Goal: Task Accomplishment & Management: Manage account settings

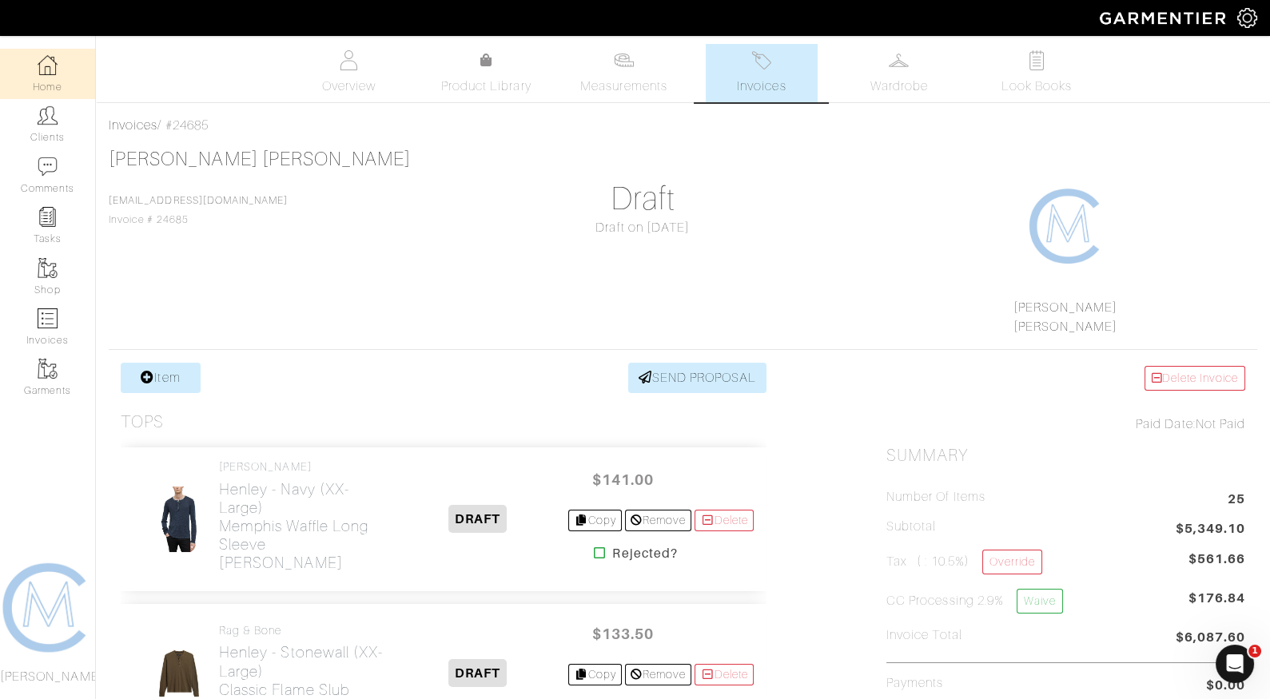
click at [58, 77] on link "Home" at bounding box center [47, 74] width 95 height 50
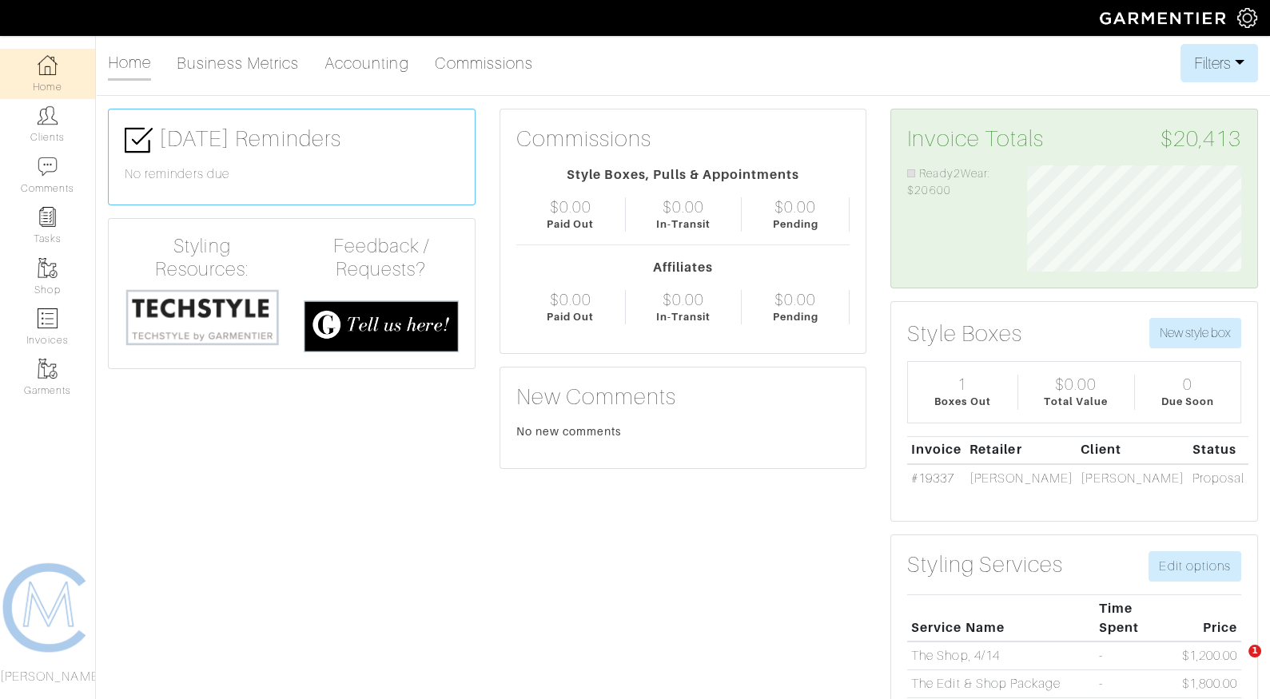
scroll to position [106, 238]
click at [52, 330] on link "Invoices" at bounding box center [47, 327] width 95 height 50
select select
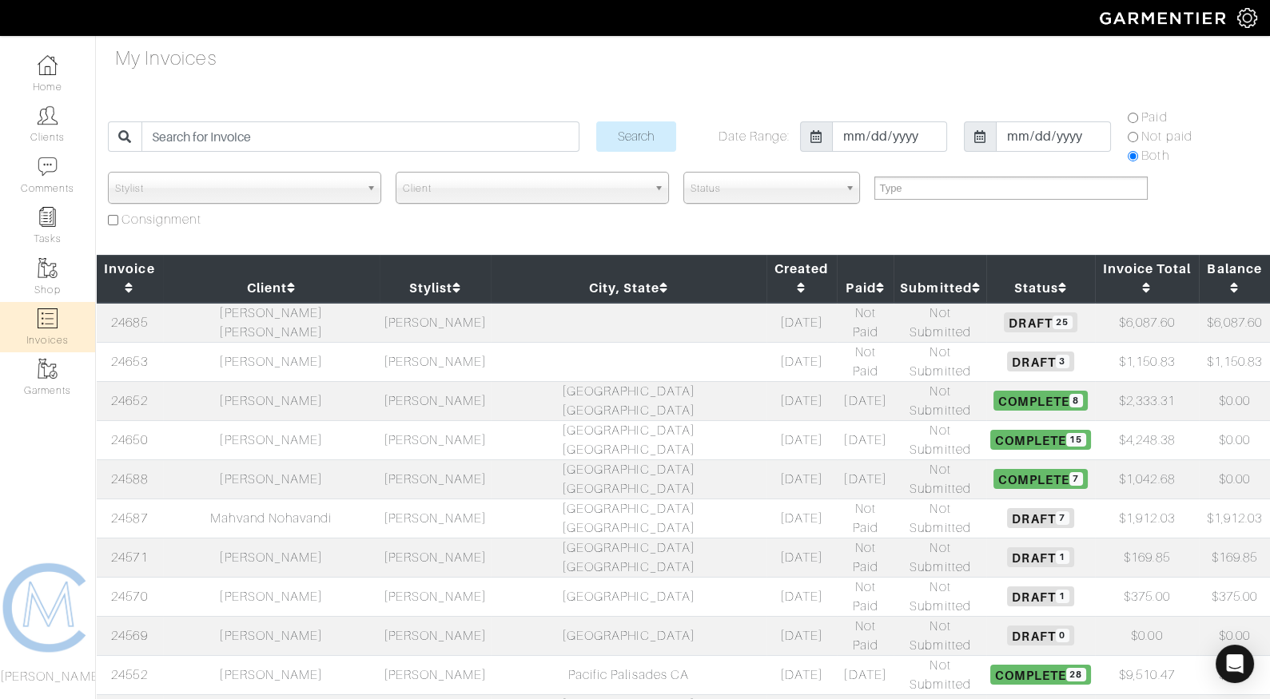
scroll to position [28, 0]
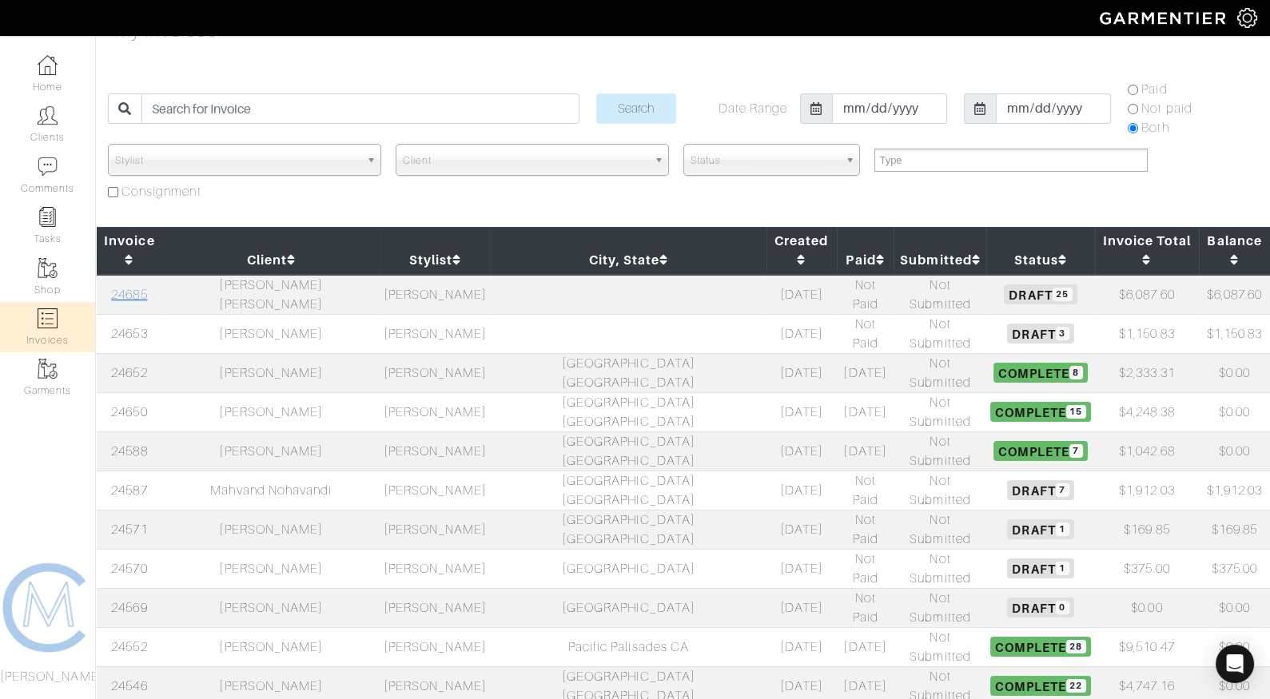
click at [145, 288] on link "24685" at bounding box center [129, 295] width 36 height 14
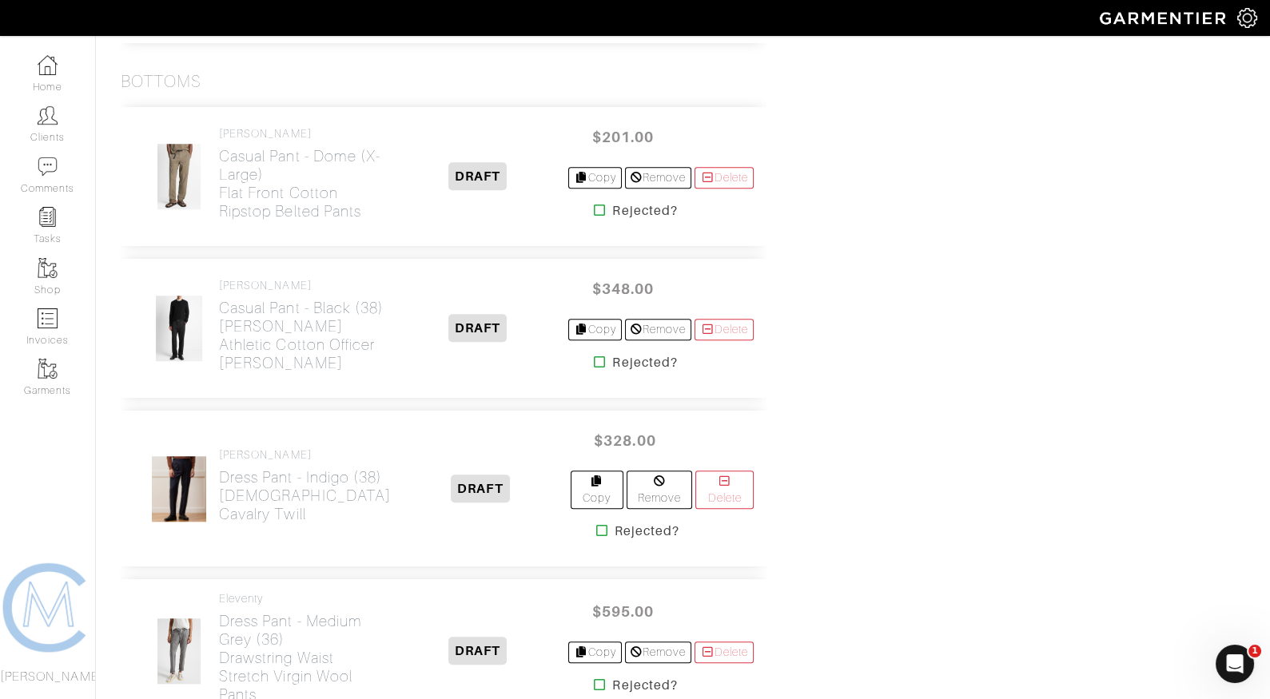
scroll to position [2837, 0]
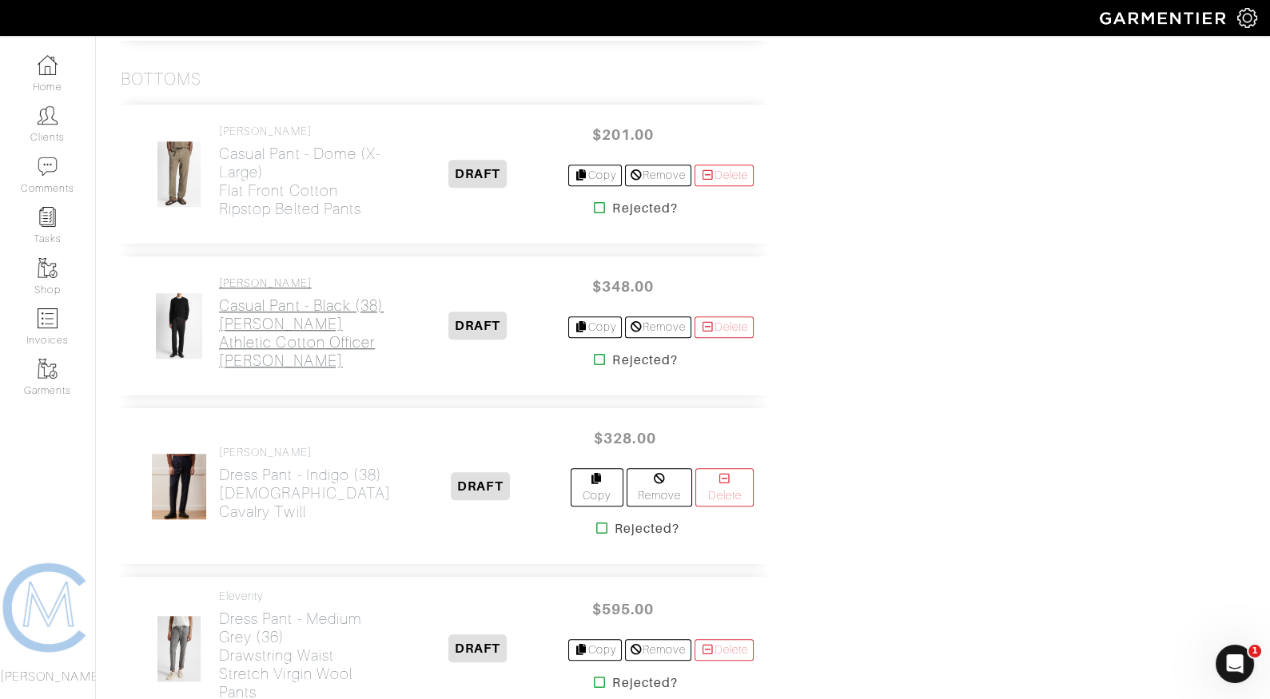
click at [293, 319] on h2 "Casual Pant - Black (38) Owen Athletic Cotton Officer Chino" at bounding box center [303, 333] width 168 height 74
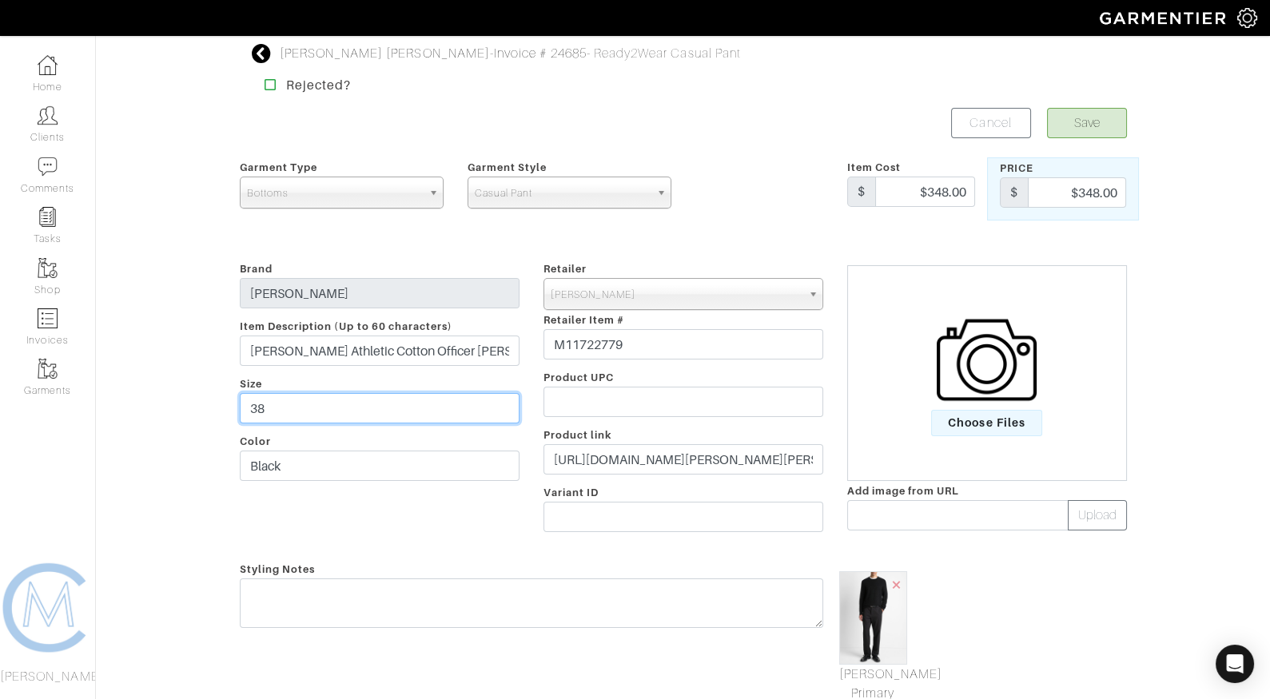
drag, startPoint x: 256, startPoint y: 407, endPoint x: 293, endPoint y: 406, distance: 36.8
click at [293, 407] on input "38" at bounding box center [380, 408] width 280 height 30
type input "36"
click at [1074, 121] on button "Save" at bounding box center [1087, 123] width 80 height 30
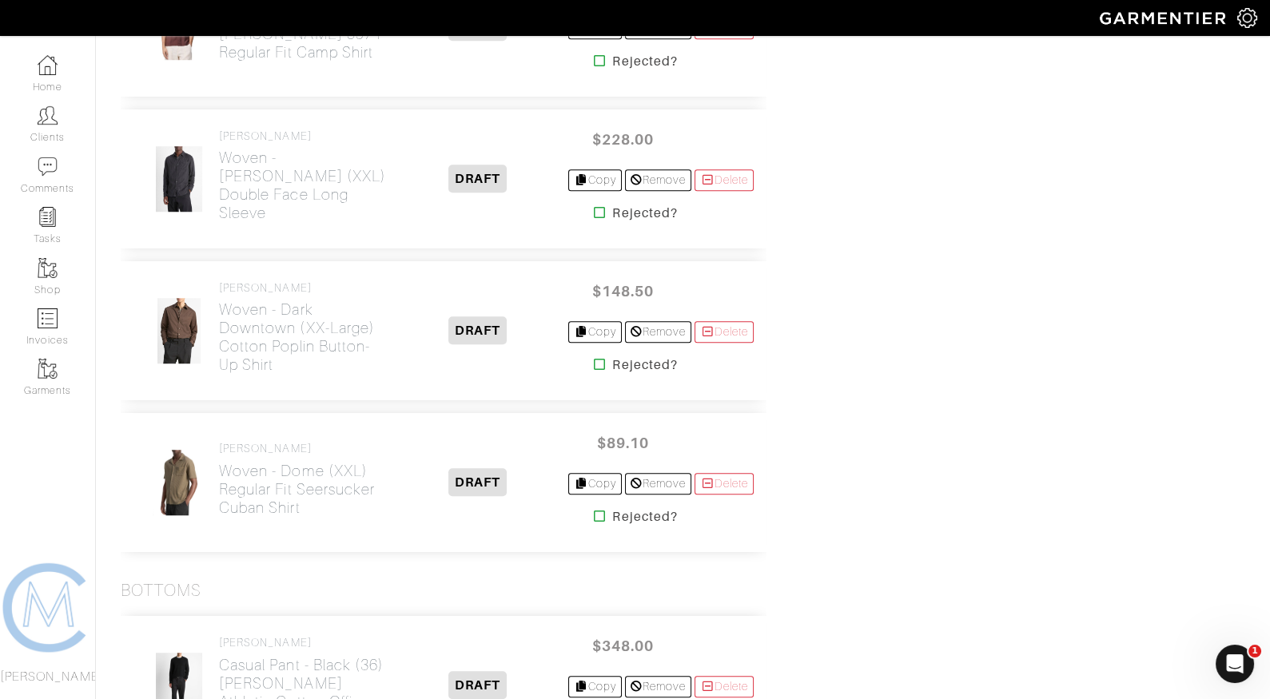
scroll to position [2681, 0]
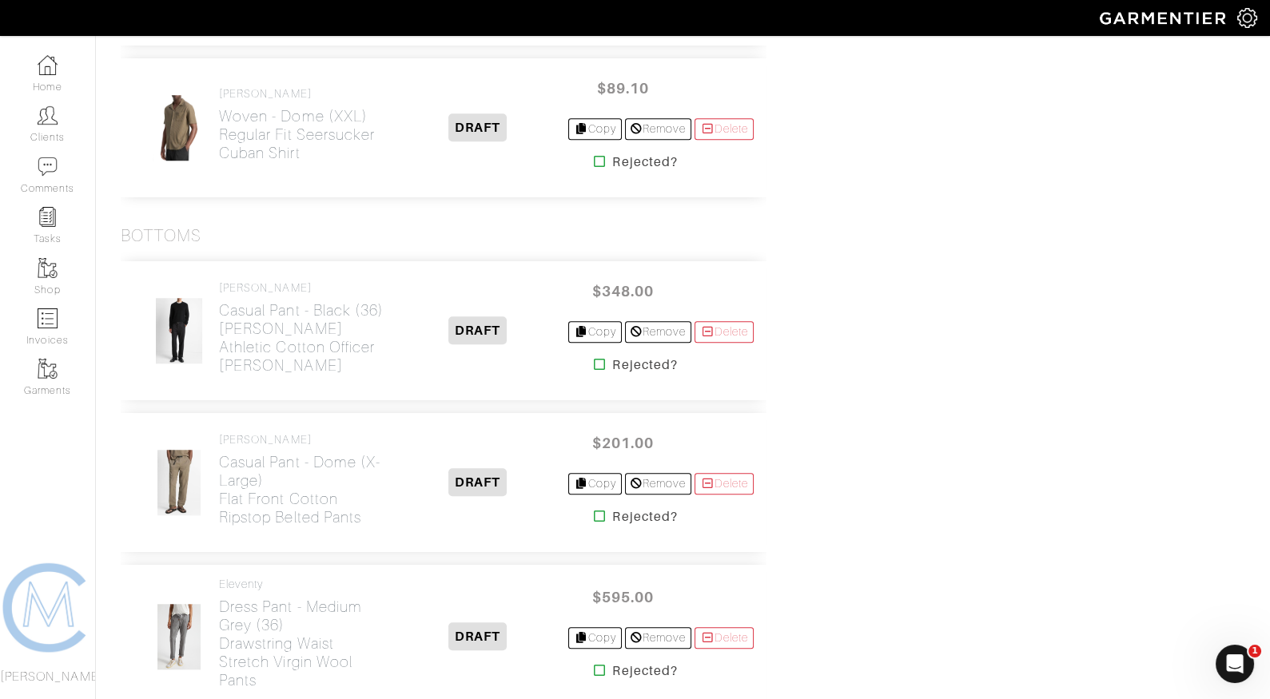
click at [594, 358] on icon at bounding box center [600, 364] width 12 height 13
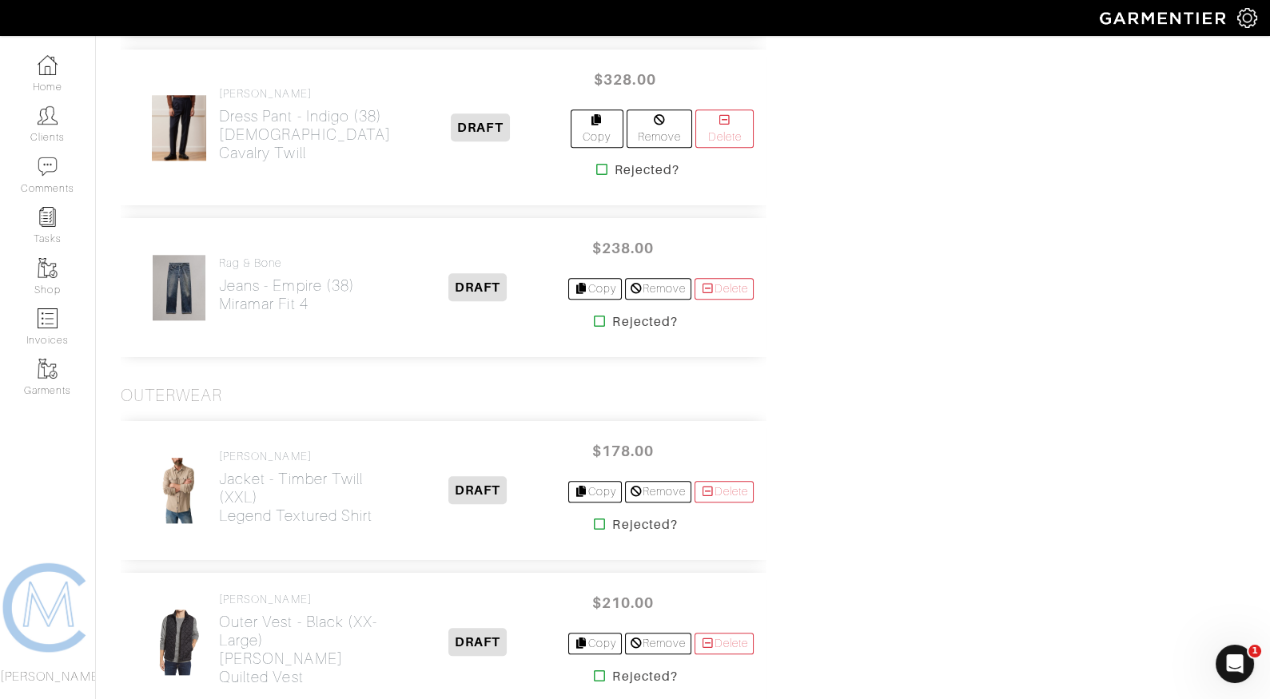
scroll to position [3368, 0]
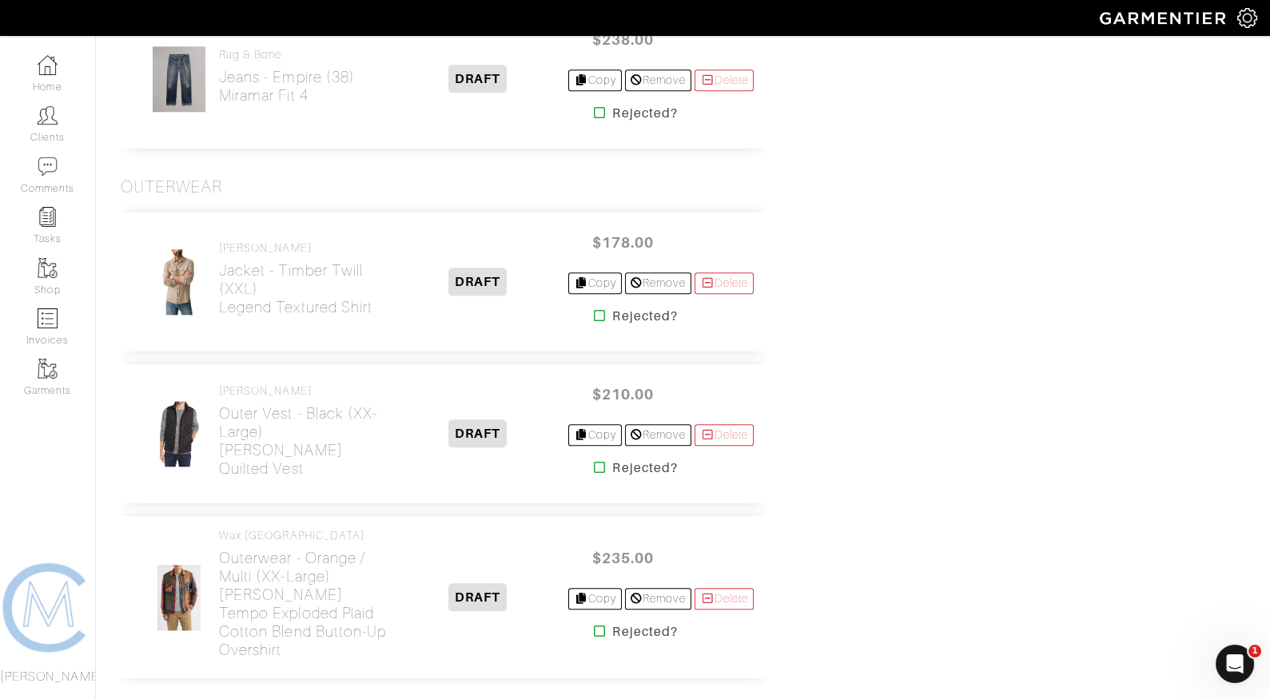
scroll to position [3409, 0]
click at [594, 462] on icon at bounding box center [600, 468] width 12 height 13
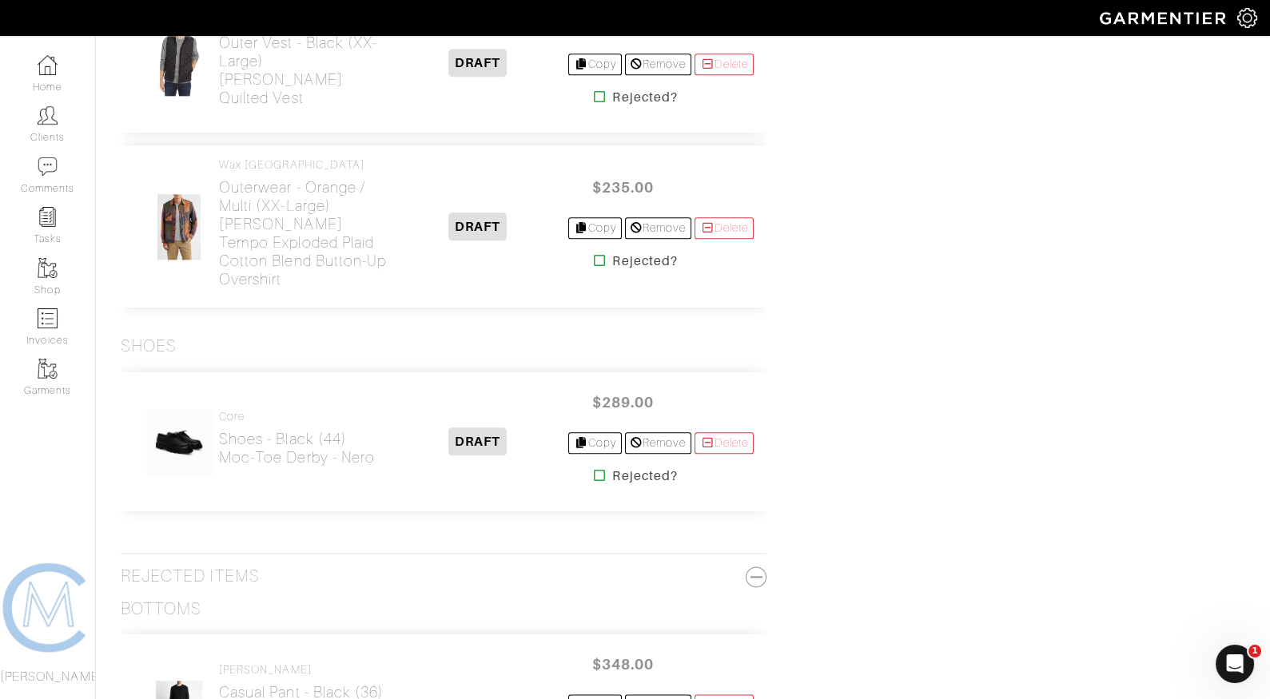
scroll to position [3855, 0]
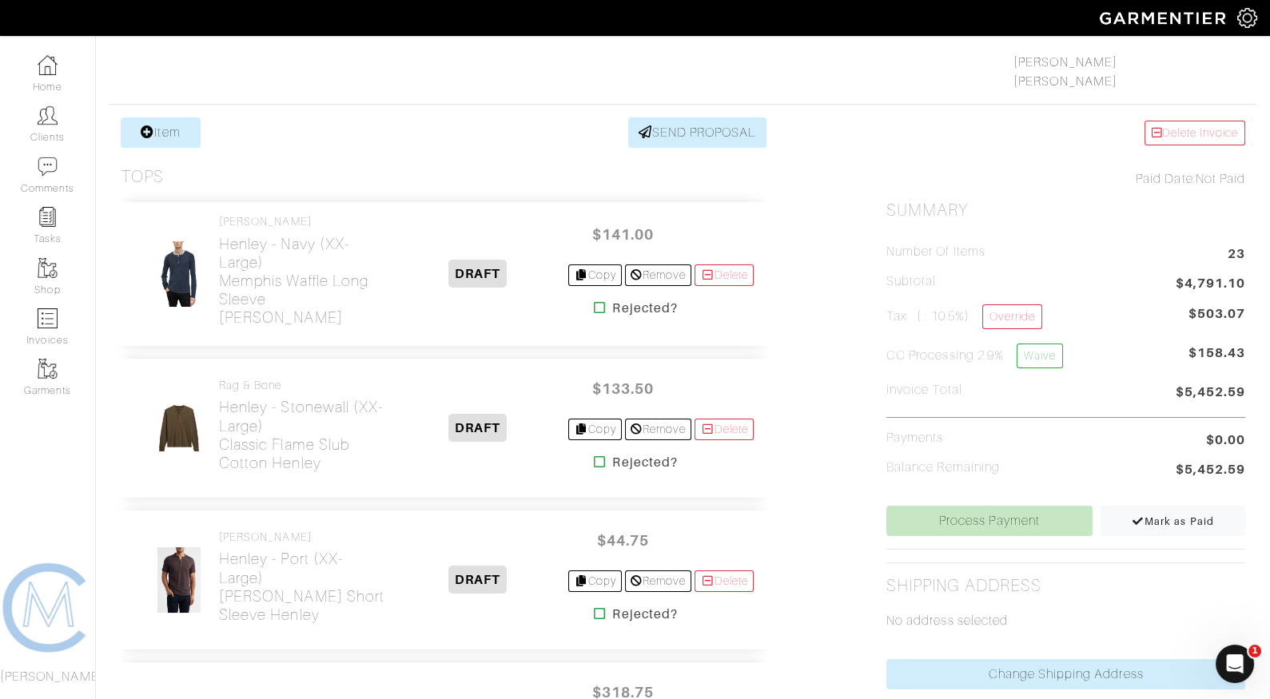
scroll to position [506, 0]
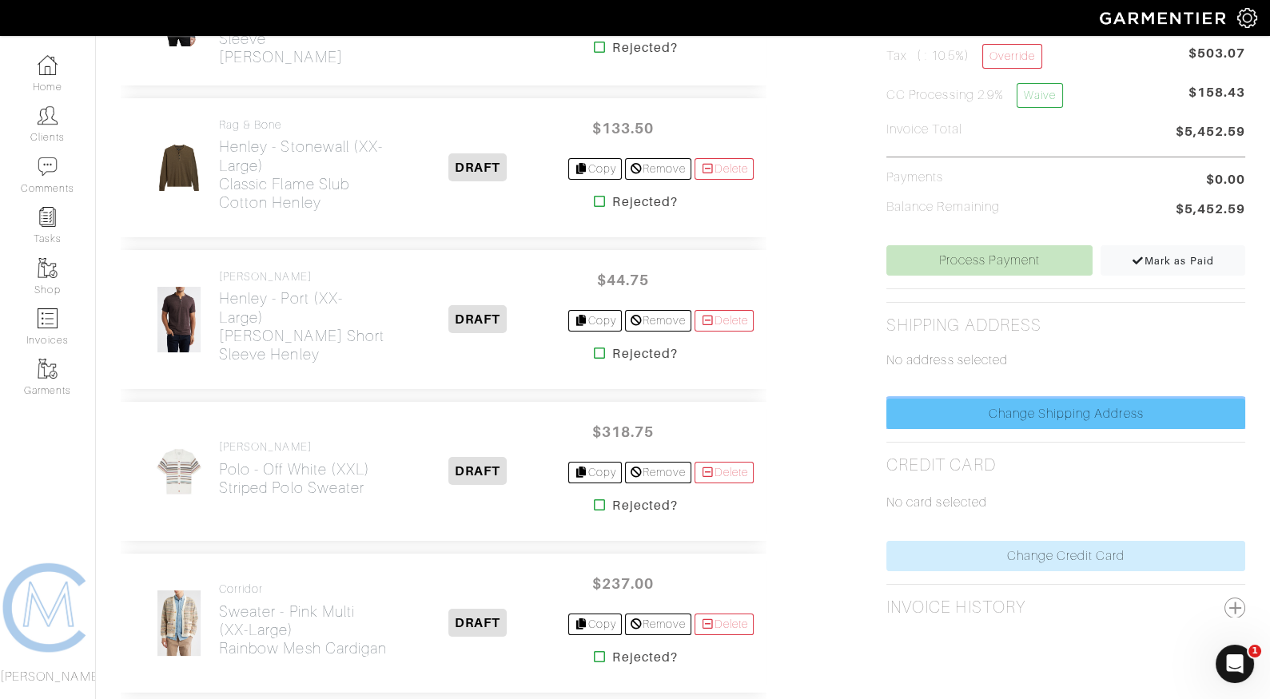
click at [1008, 409] on link "Change Shipping Address" at bounding box center [1065, 414] width 359 height 30
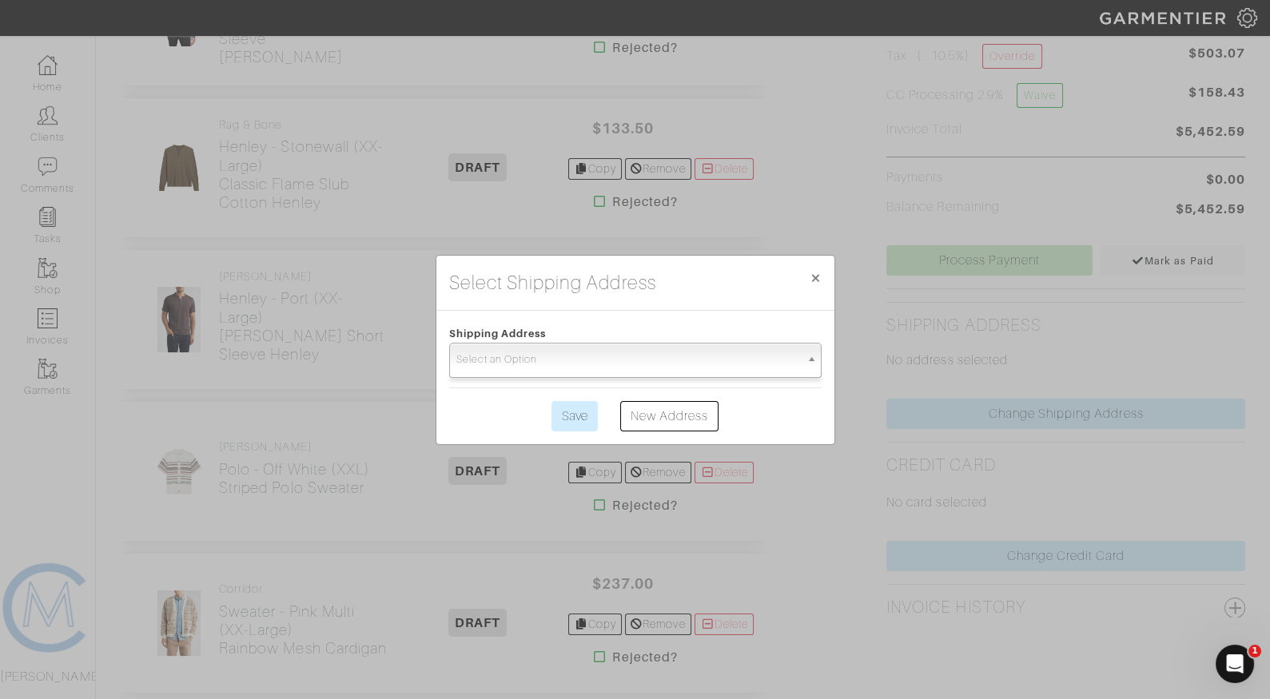
click at [589, 362] on span "Select an Option" at bounding box center [628, 360] width 344 height 32
click at [632, 413] on link "New Address" at bounding box center [669, 416] width 99 height 30
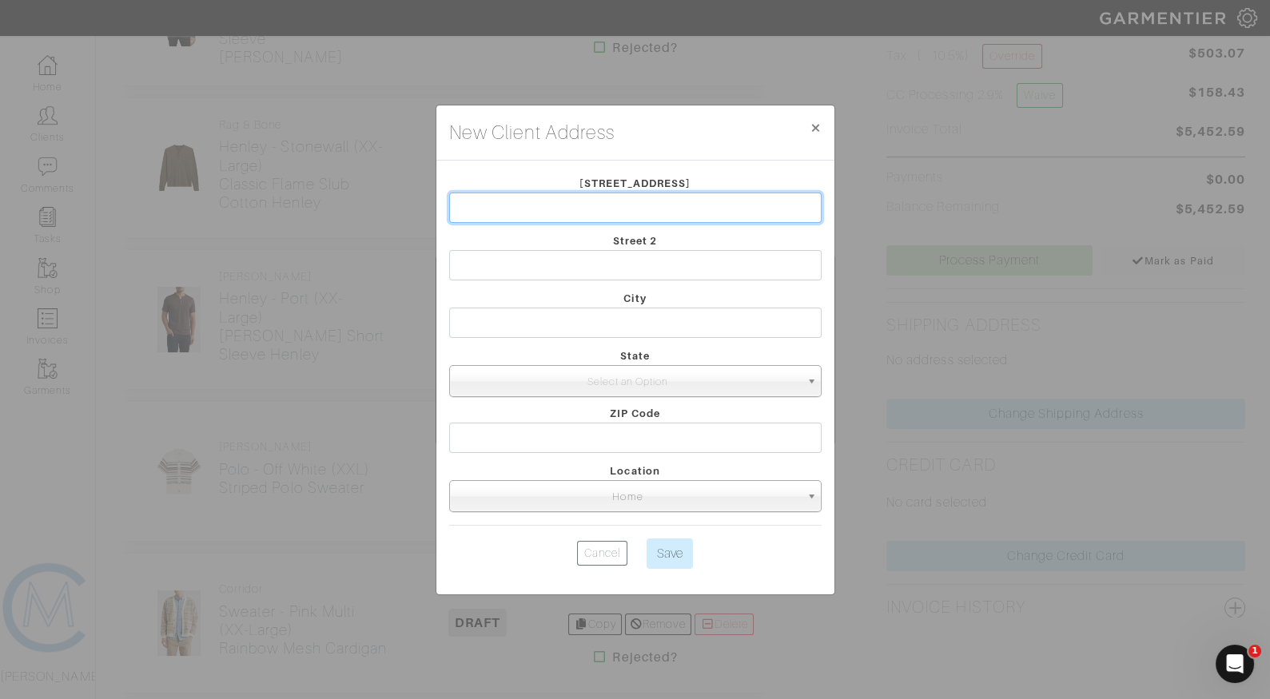
click at [587, 204] on input "text" at bounding box center [635, 208] width 372 height 30
type input "[STREET_ADDRESS]"
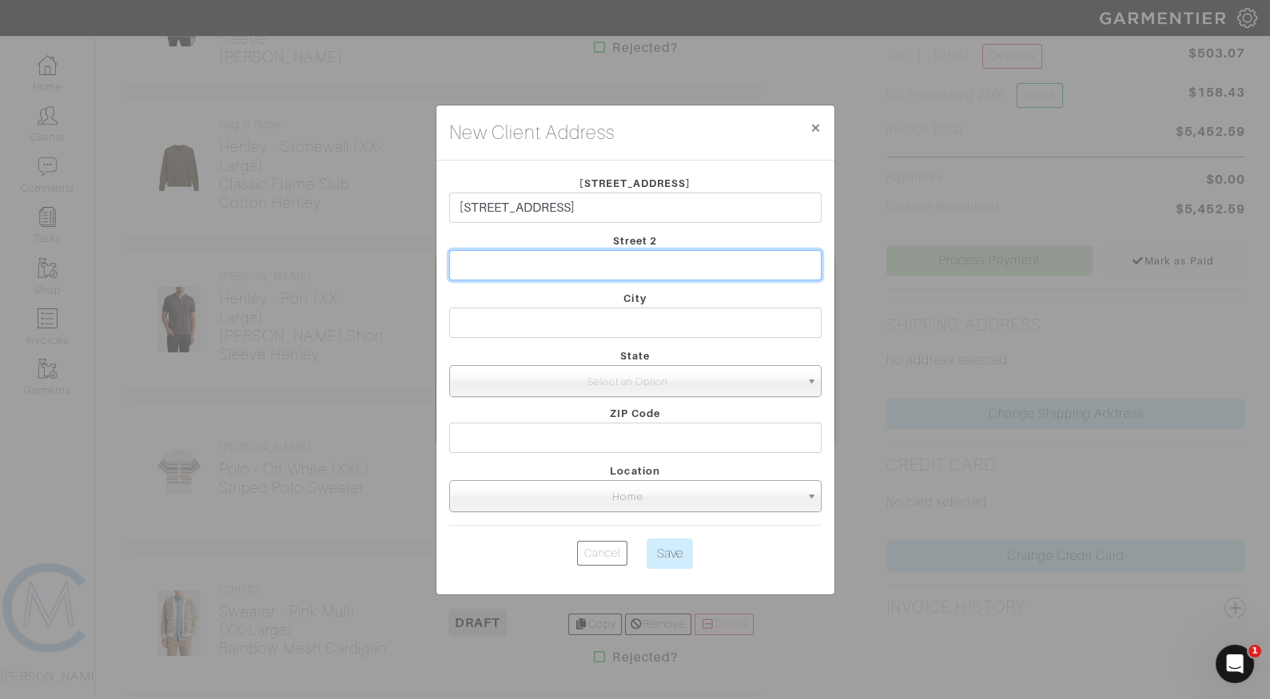
click at [533, 258] on input "text" at bounding box center [635, 265] width 372 height 30
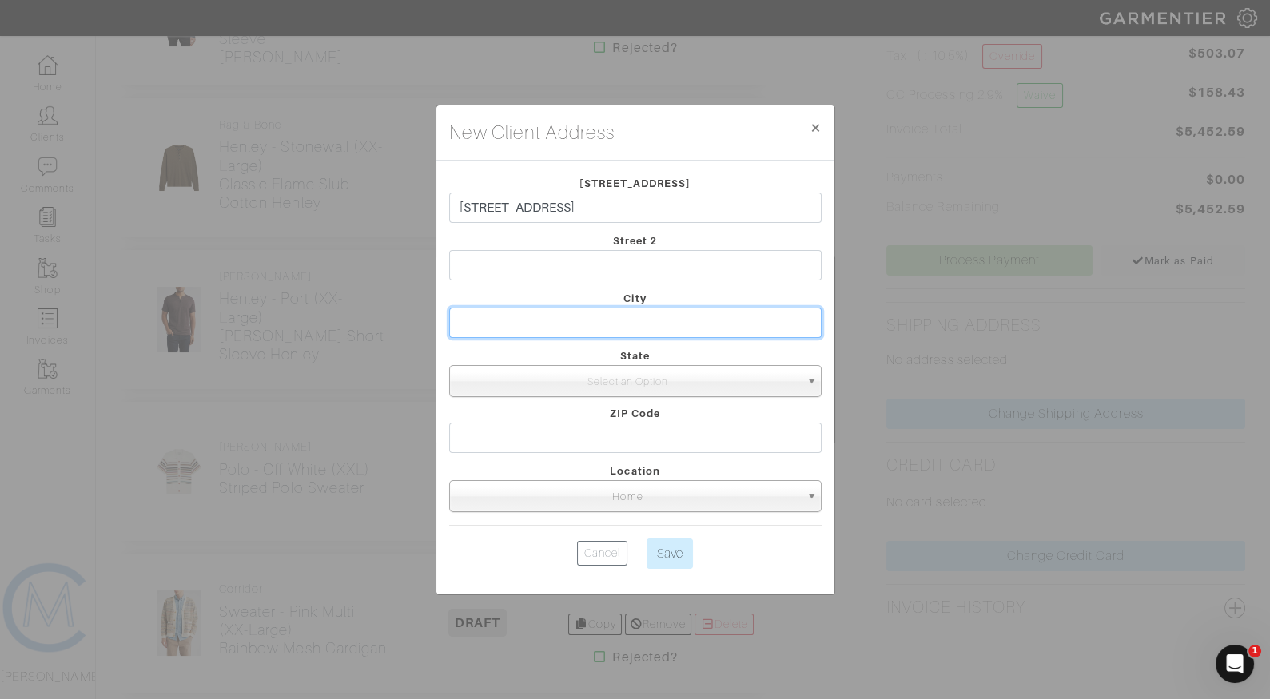
click at [488, 330] on input "text" at bounding box center [635, 323] width 372 height 30
type input "Camarillo"
click at [807, 133] on button "× Close" at bounding box center [816, 127] width 38 height 45
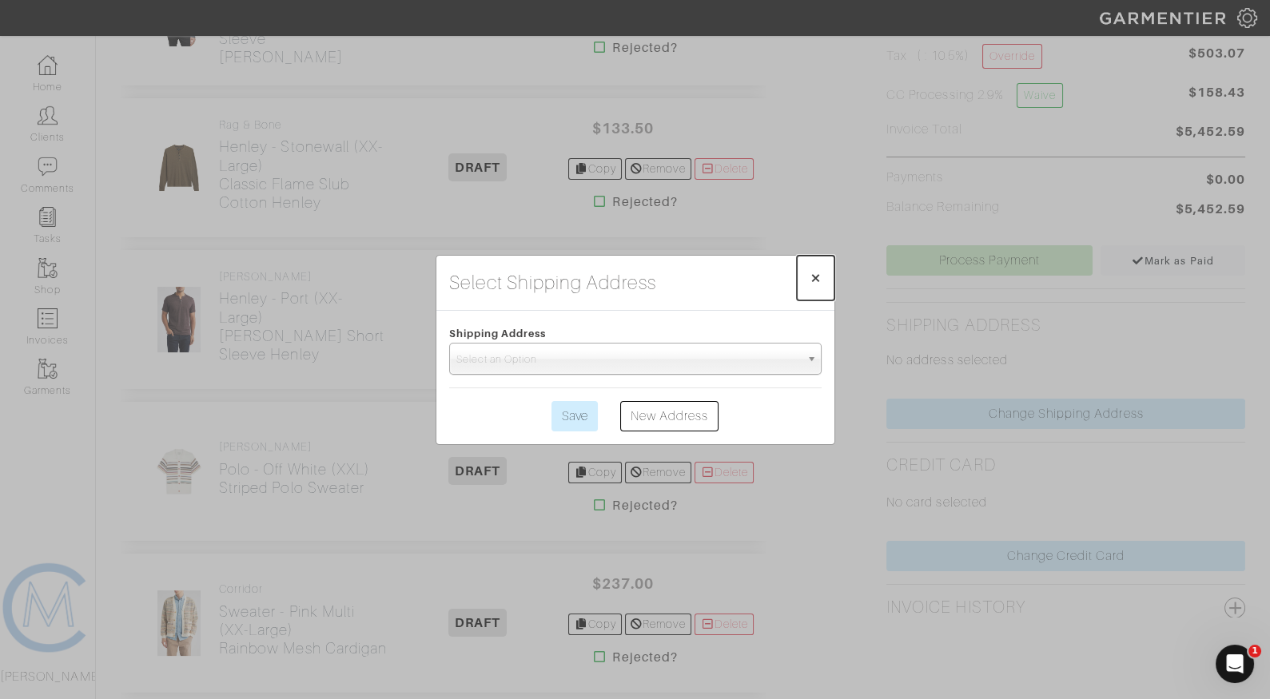
click at [798, 275] on button "× Close" at bounding box center [816, 278] width 38 height 45
